Goal: Communication & Community: Ask a question

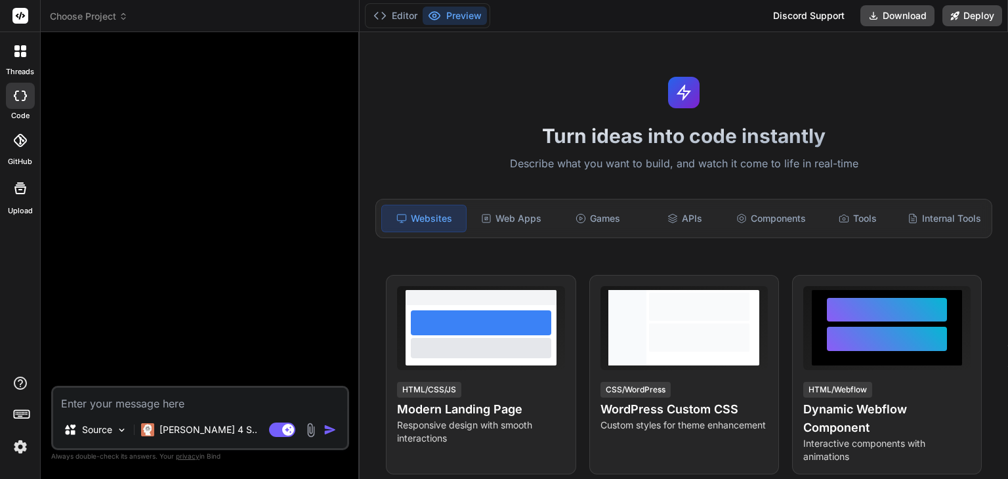
type textarea "x"
click at [160, 394] on textarea at bounding box center [200, 400] width 294 height 24
click at [160, 400] on textarea at bounding box center [200, 400] width 294 height 24
type textarea "B"
type textarea "x"
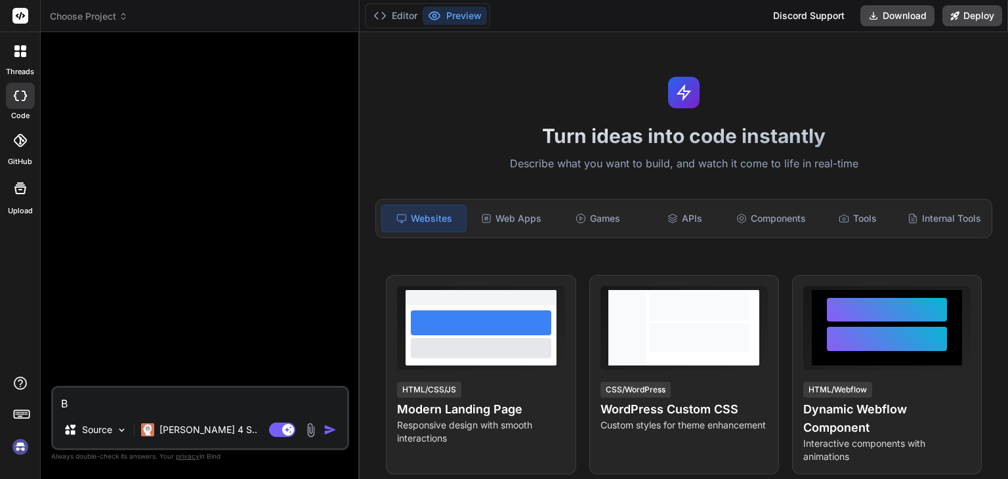
type textarea "Be"
type textarea "x"
type textarea "Bel"
type textarea "x"
type textarea "Belo"
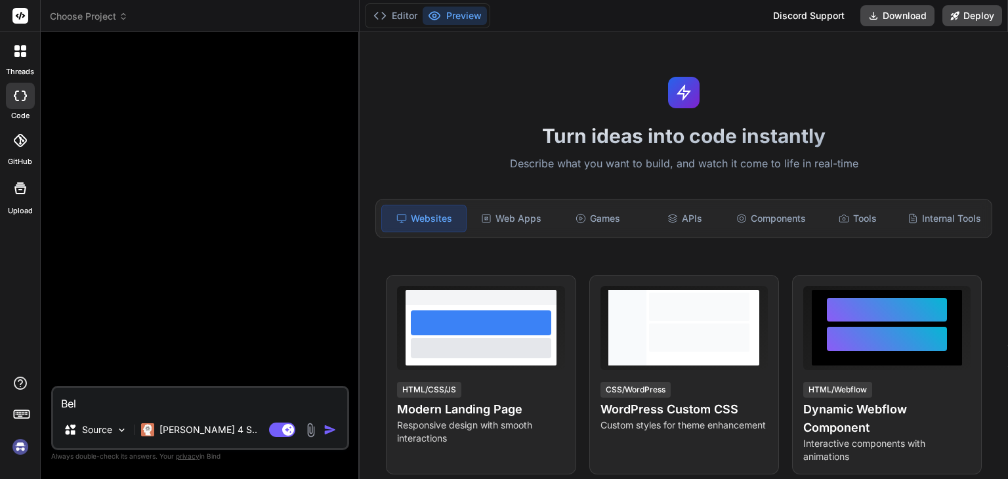
type textarea "x"
type textarea "Below"
type textarea "x"
type textarea "Below"
type textarea "x"
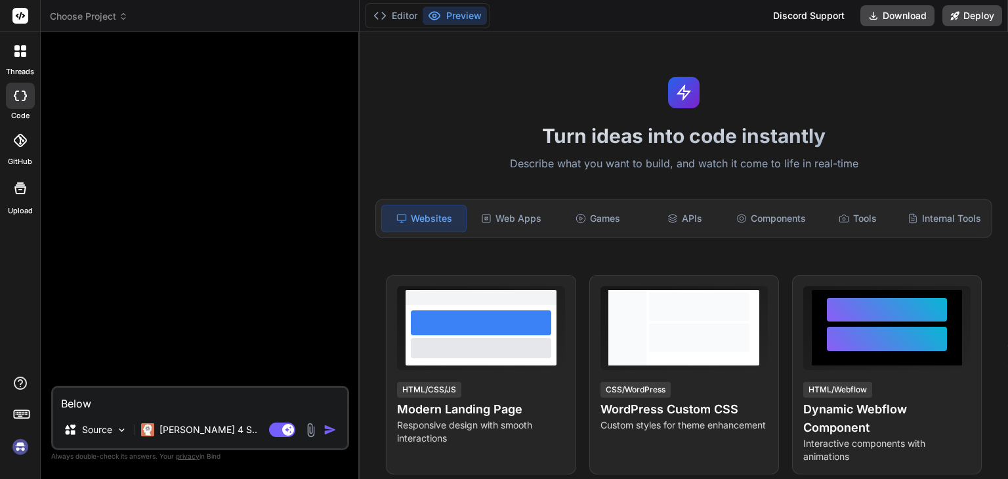
type textarea "Below a"
type textarea "x"
type textarea "Below ar"
type textarea "x"
type textarea "Below are"
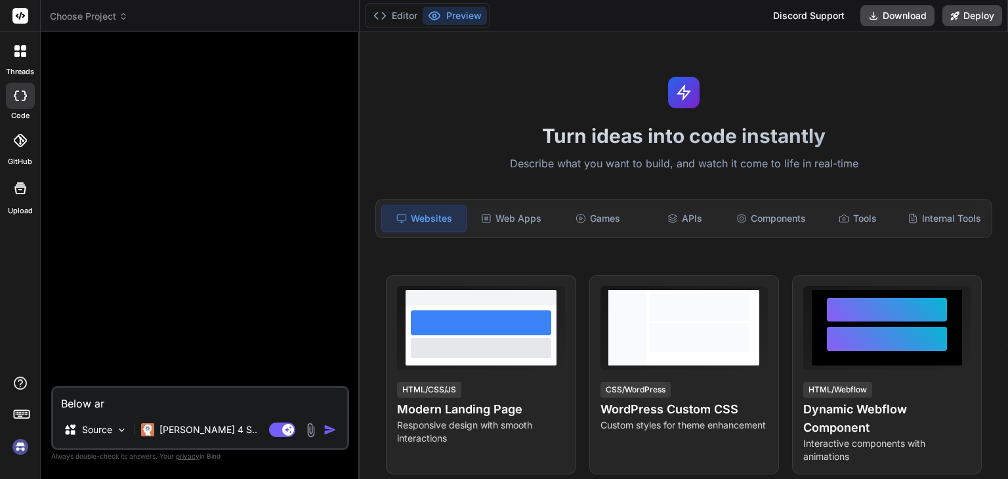
type textarea "x"
type textarea "Below are"
type textarea "x"
type textarea "Below are"
type textarea "x"
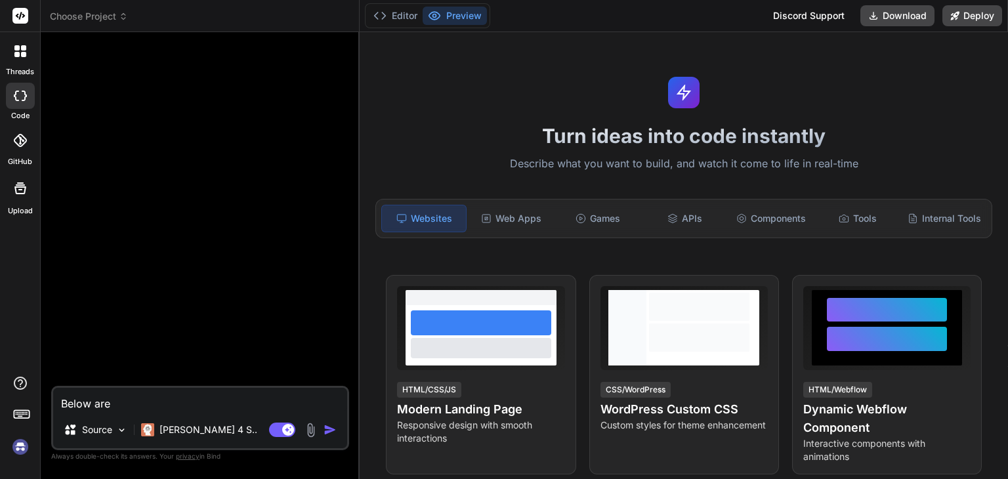
type textarea "Below ar"
type textarea "x"
type textarea "Below a"
type textarea "x"
type textarea "Below"
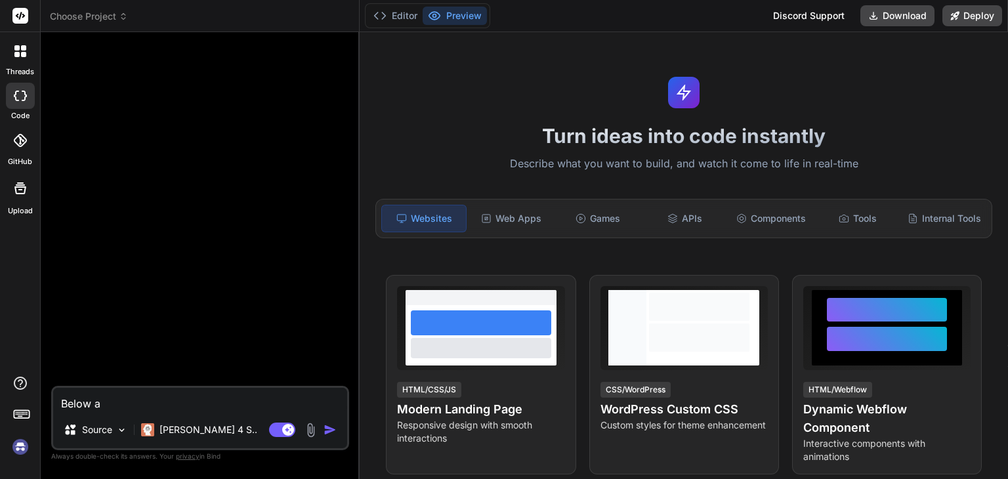
type textarea "x"
type textarea "Below c"
type textarea "x"
type textarea "Below cd"
type textarea "x"
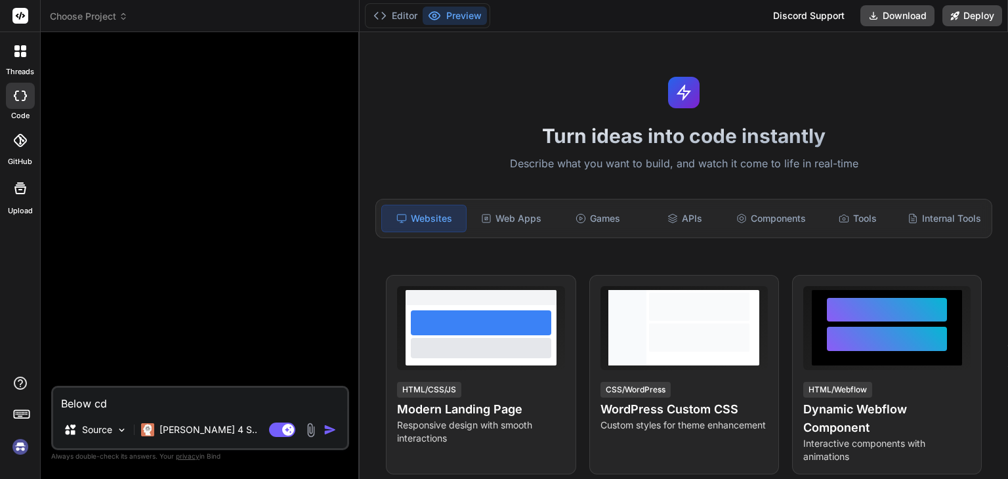
type textarea "Below c"
type textarea "x"
type textarea "Below co"
type textarea "x"
type textarea "Below cod"
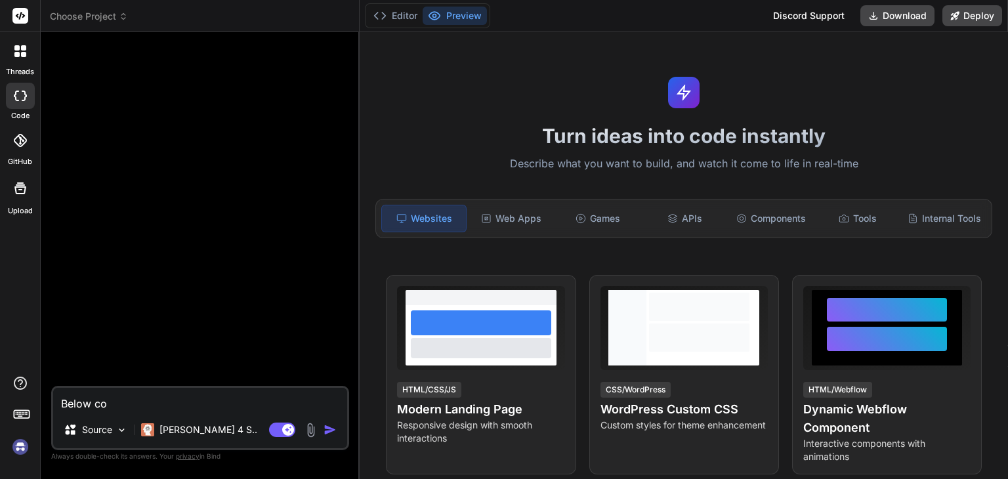
type textarea "x"
type textarea "Below code"
type textarea "x"
type textarea "Below codes"
type textarea "x"
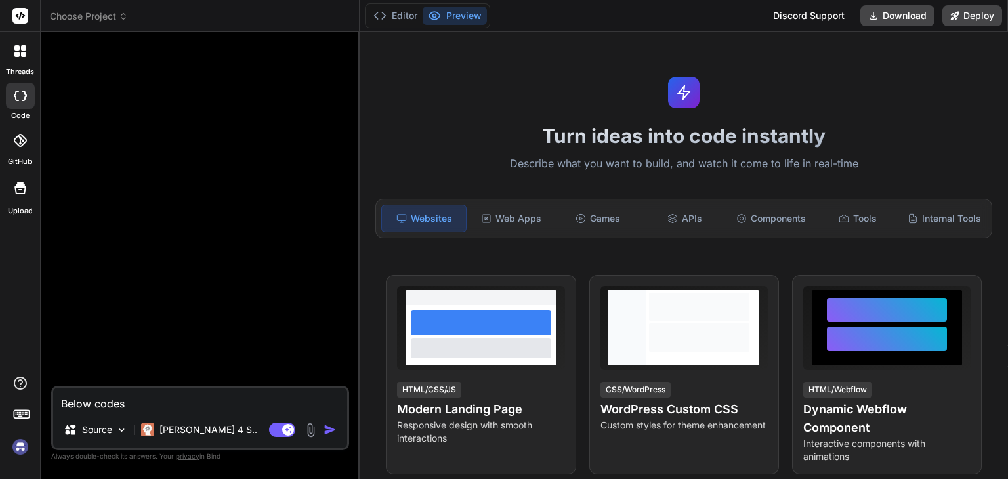
type textarea "Below codes"
type textarea "x"
type textarea "Below codes a"
type textarea "x"
type textarea "Below codes ar"
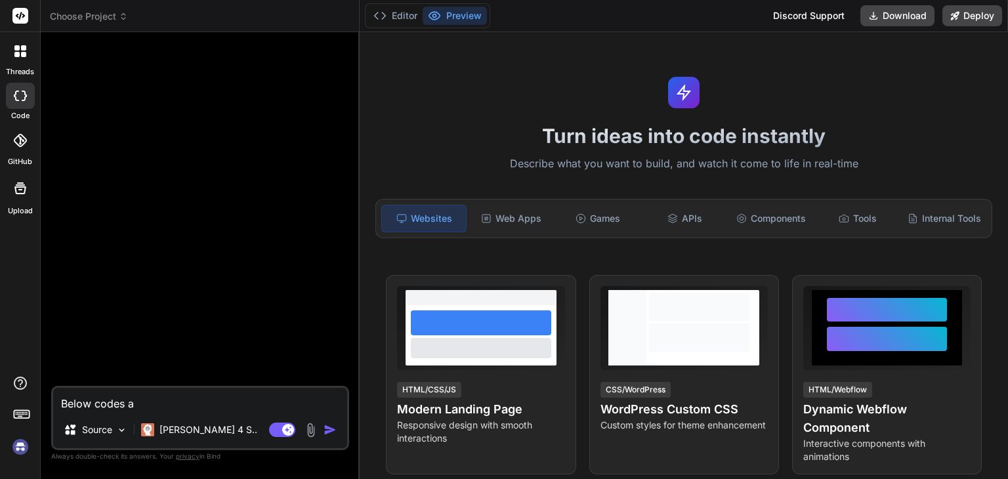
type textarea "x"
type textarea "Below codes are"
type textarea "x"
type textarea "Below codes are"
type textarea "x"
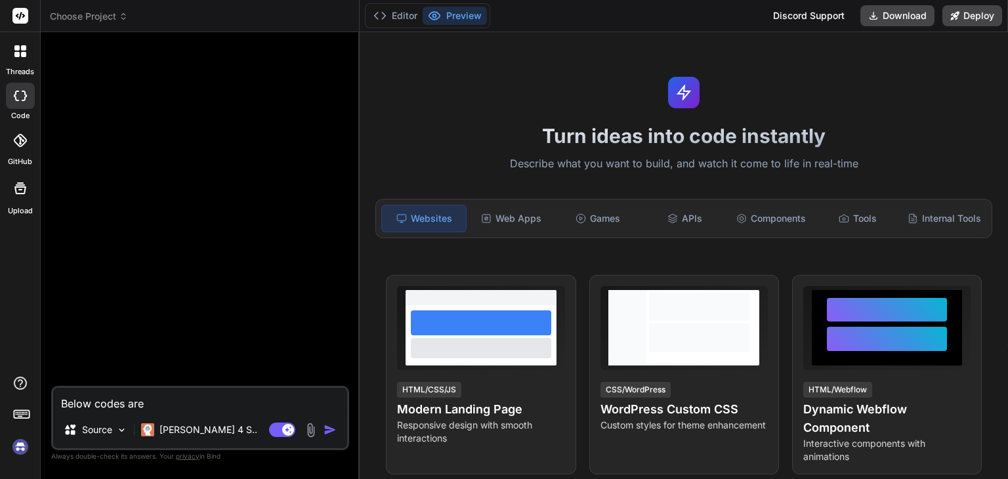
type textarea "Below codes are f"
type textarea "x"
type textarea "Below codes are fo"
type textarea "x"
type textarea "Below codes are for"
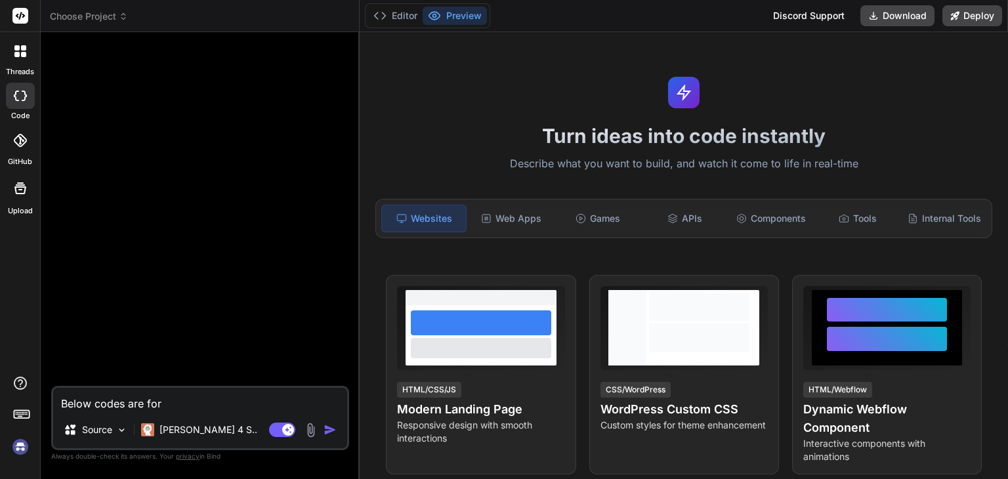
type textarea "x"
type textarea "Below codes are for"
type textarea "x"
type textarea "Below codes are for m"
type textarea "x"
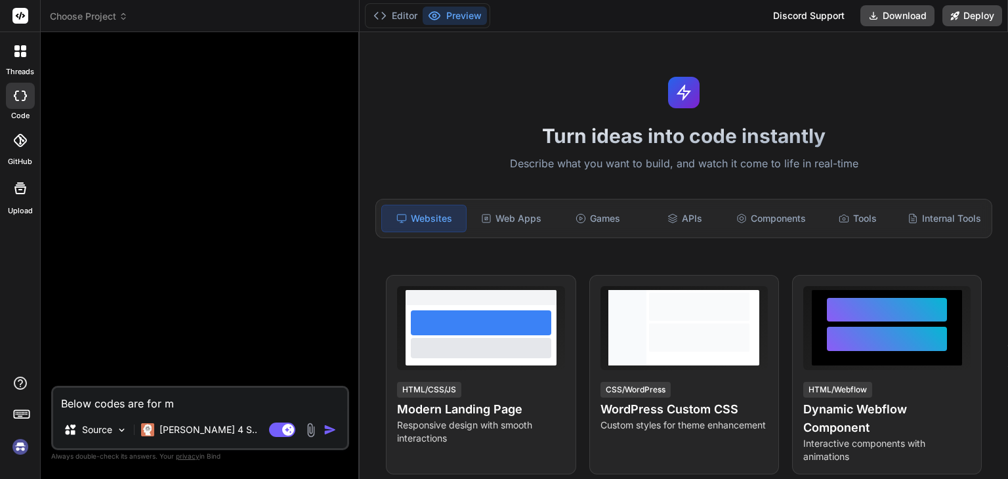
type textarea "Below codes are for my"
type textarea "x"
type textarea "Below codes are for my"
type textarea "x"
type textarea "Below codes are for my C"
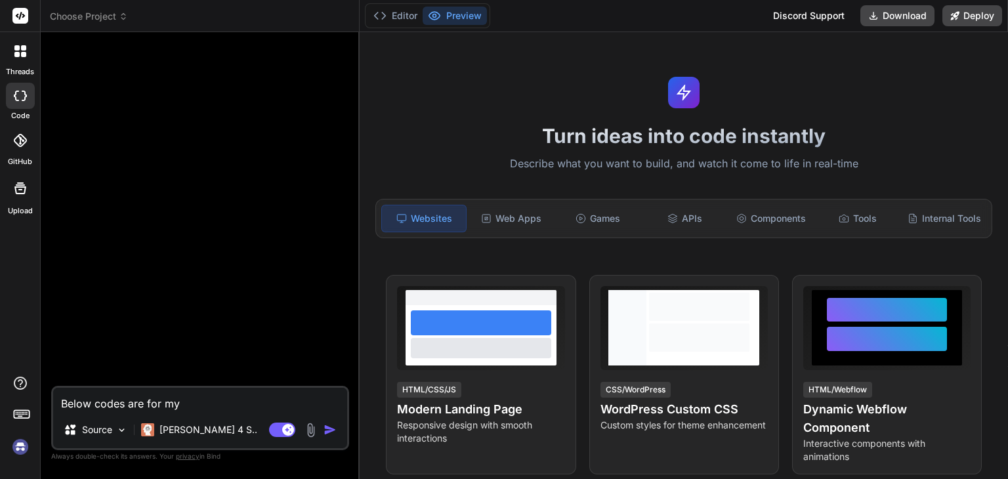
type textarea "x"
type textarea "Below codes are for my Ch"
type textarea "x"
type textarea "Below codes are for my Cha"
type textarea "x"
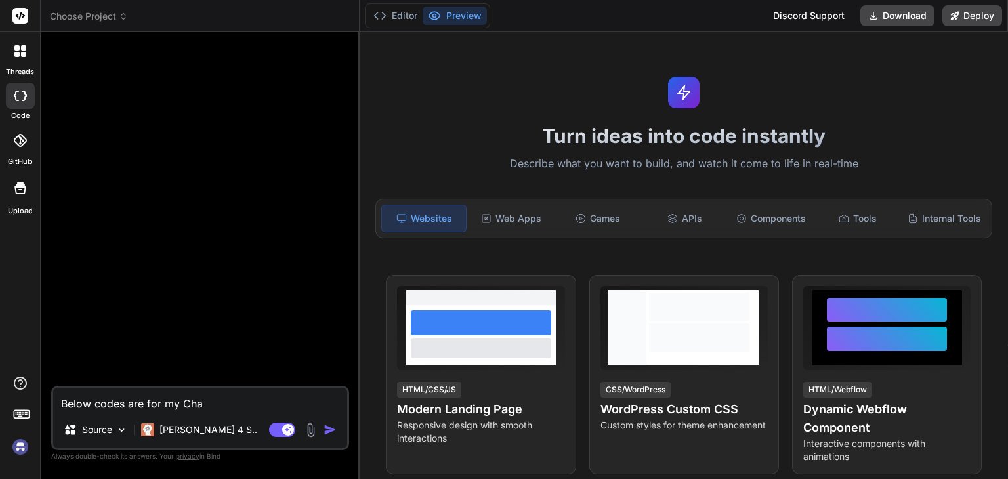
type textarea "Below codes are for my Chat"
type textarea "x"
type textarea "Below codes are for my Chat"
type textarea "x"
type textarea "Below codes are for my Chat"
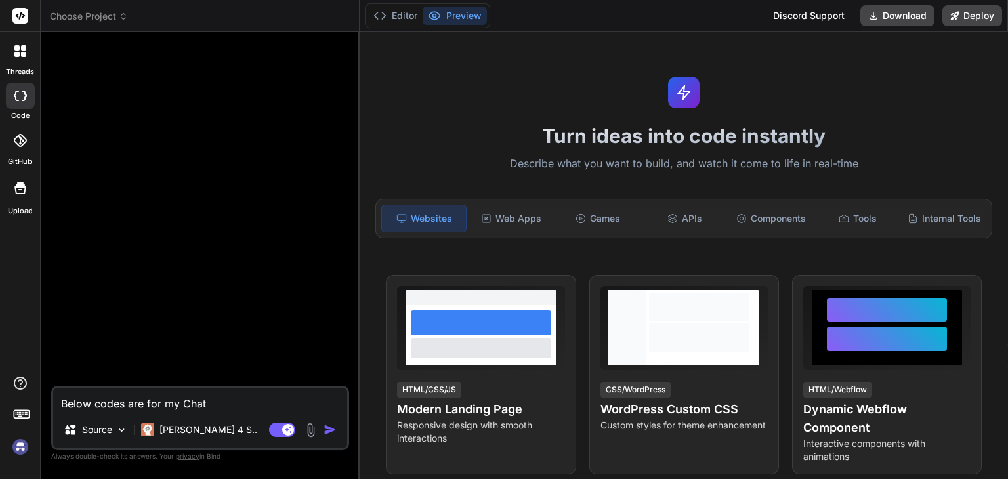
type textarea "x"
type textarea "Below codes are for my Chat,"
type textarea "x"
type textarea "Below codes are for my Chat,"
type textarea "x"
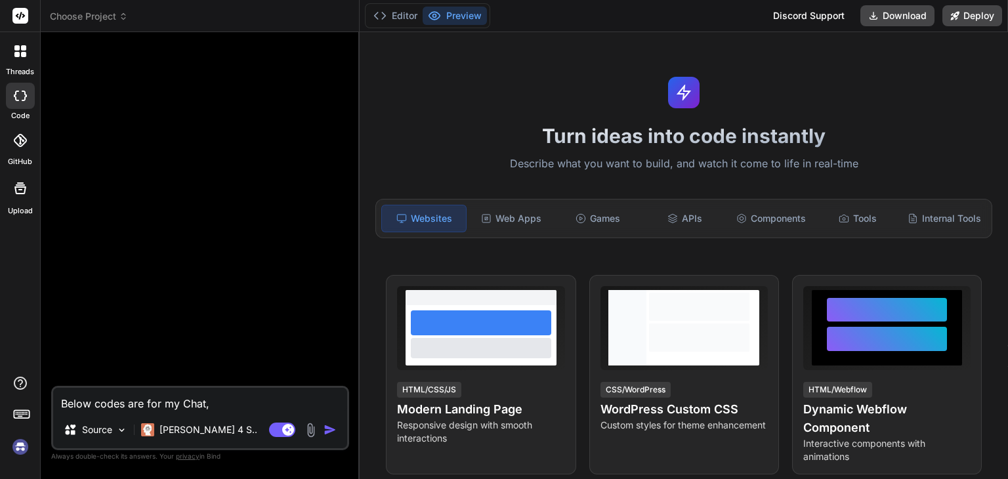
type textarea "Below codes are for my Chat, C"
type textarea "x"
type textarea "Below codes are for my Chat, Co"
type textarea "x"
type textarea "Below codes are for my Chat, Con"
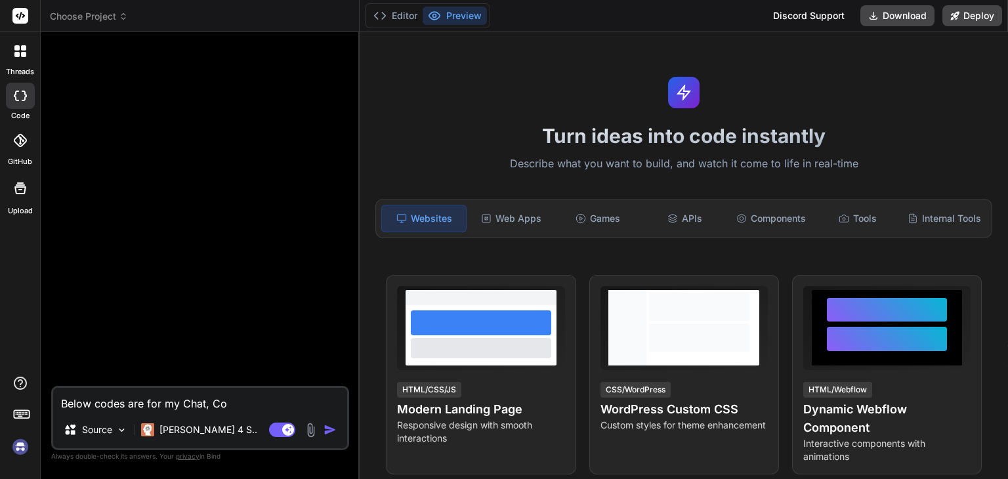
type textarea "x"
type textarea "Below codes are for my Chat, Conv"
type textarea "x"
type textarea "Below codes are for my Chat, Conve"
type textarea "x"
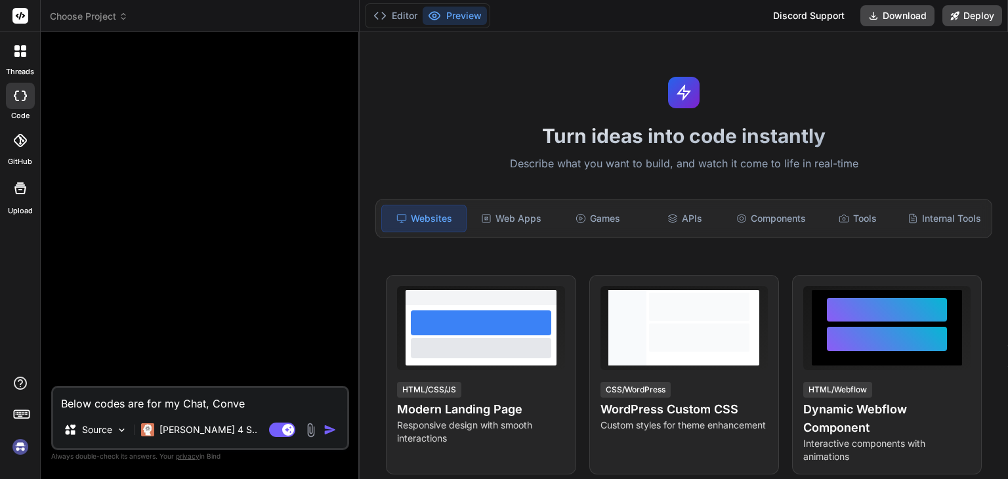
type textarea "Below codes are for my Chat, Conver"
type textarea "x"
type textarea "Below codes are for my Chat, Convers"
type textarea "x"
type textarea "Below codes are for my Chat, Conversa"
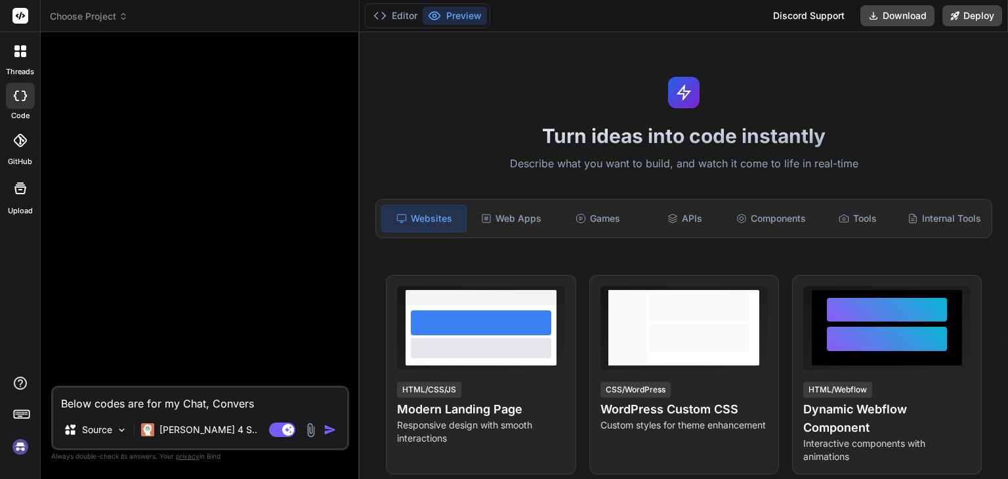
type textarea "x"
type textarea "Below codes are for my Chat, Conversat"
type textarea "x"
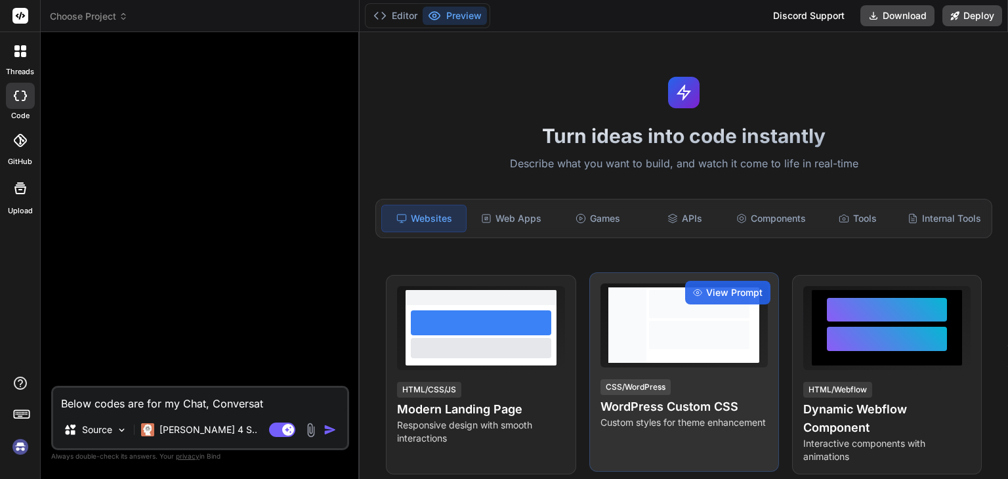
type textarea "Below codes are for my Chat, Conversat"
